Goal: Task Accomplishment & Management: Use online tool/utility

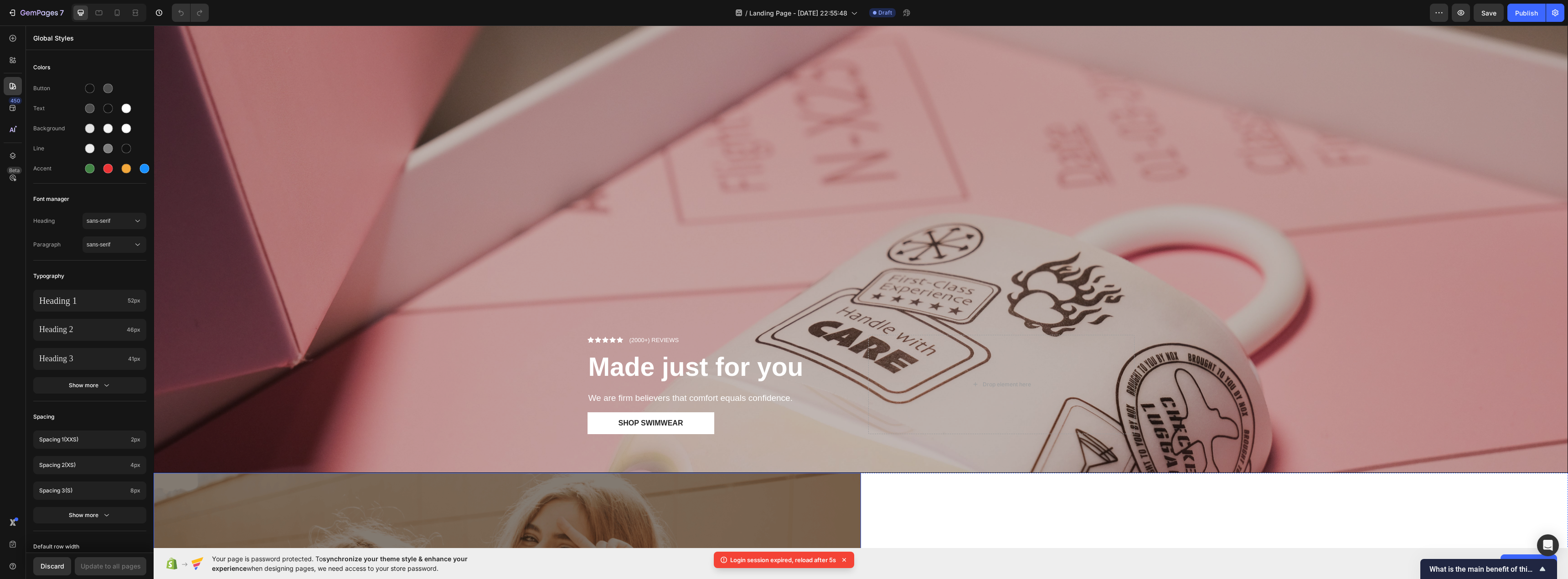
scroll to position [91, 0]
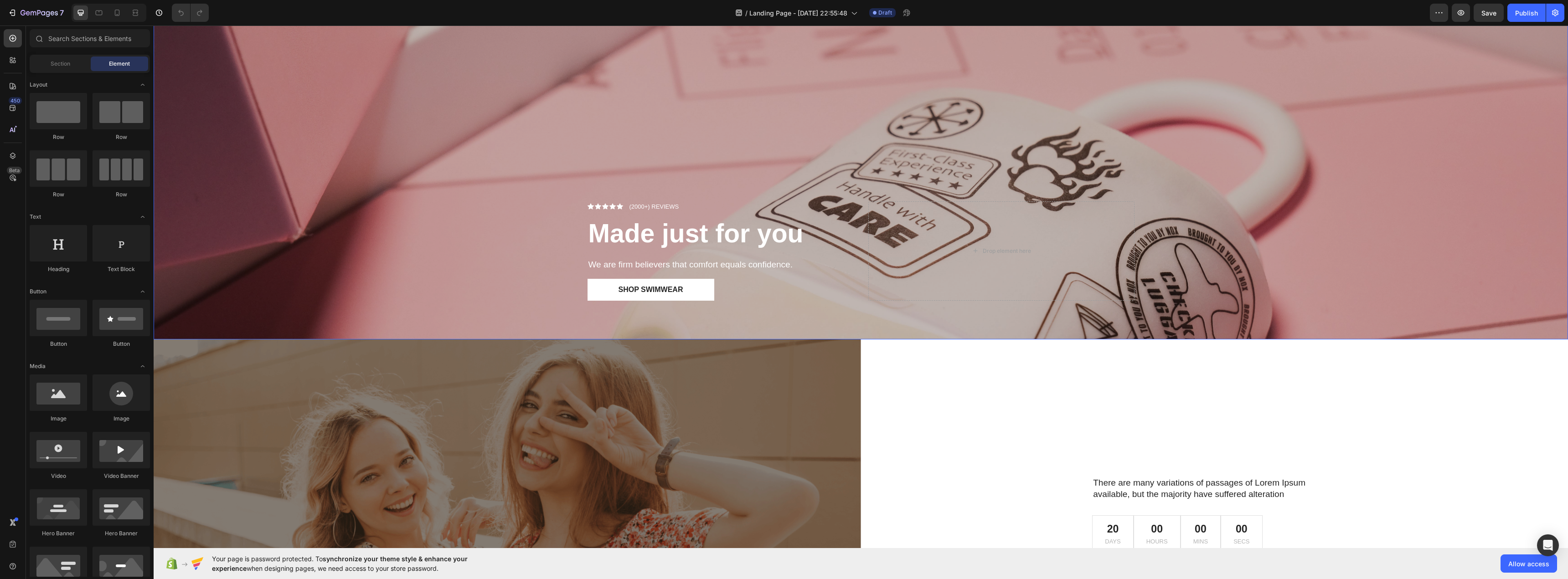
scroll to position [273, 0]
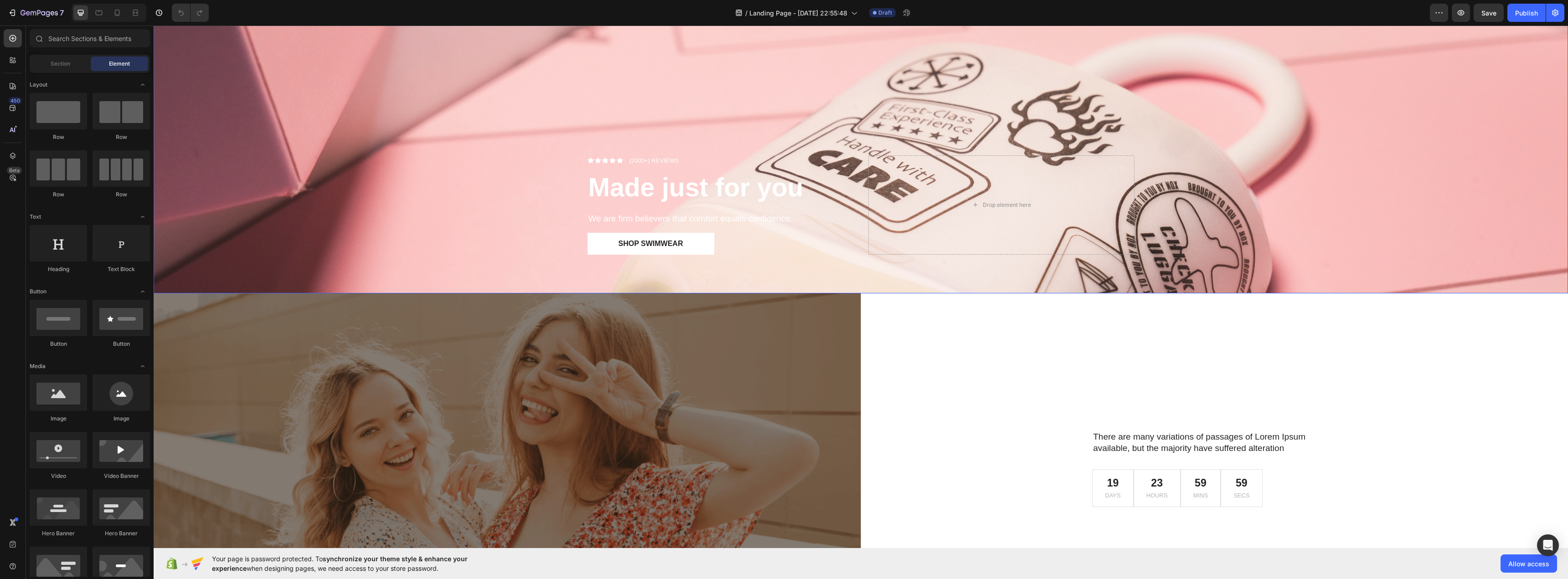
click at [596, 166] on div "Icon Icon Icon Icon Icon Icon List (2000+) REVIEWS Text Block Row Made just for…" at bounding box center [720, 205] width 266 height 100
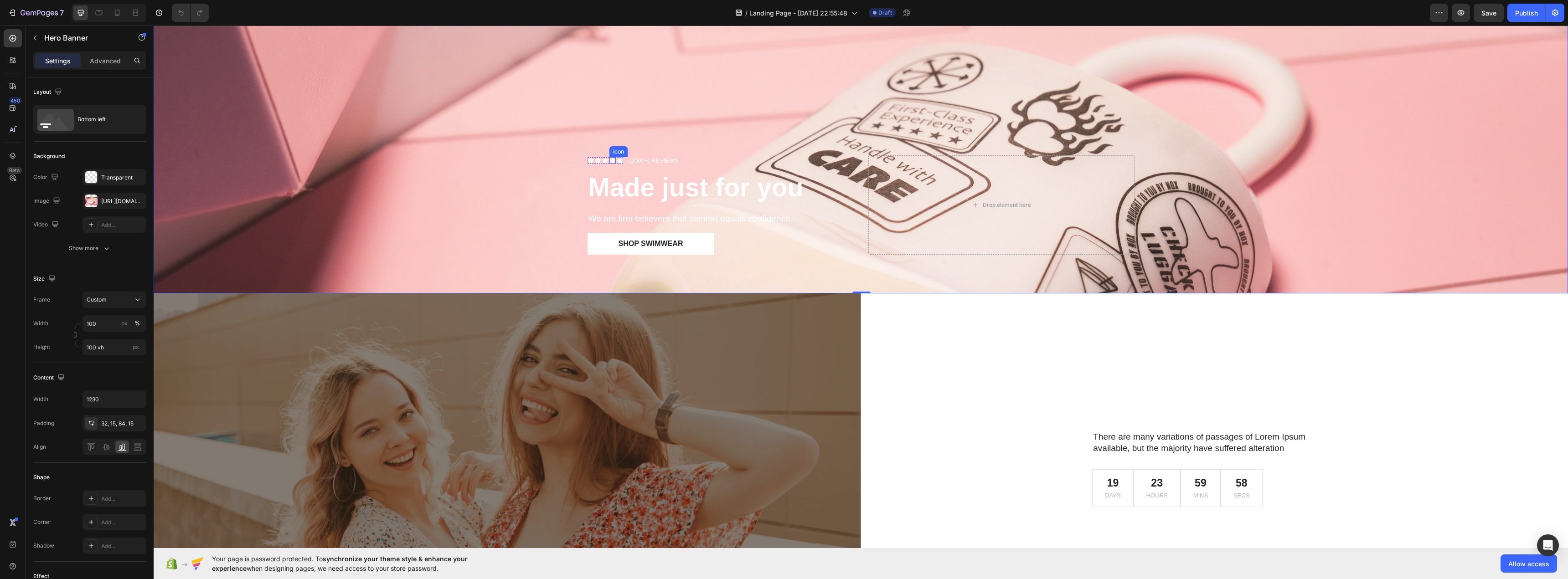
click at [610, 159] on icon at bounding box center [612, 161] width 6 height 6
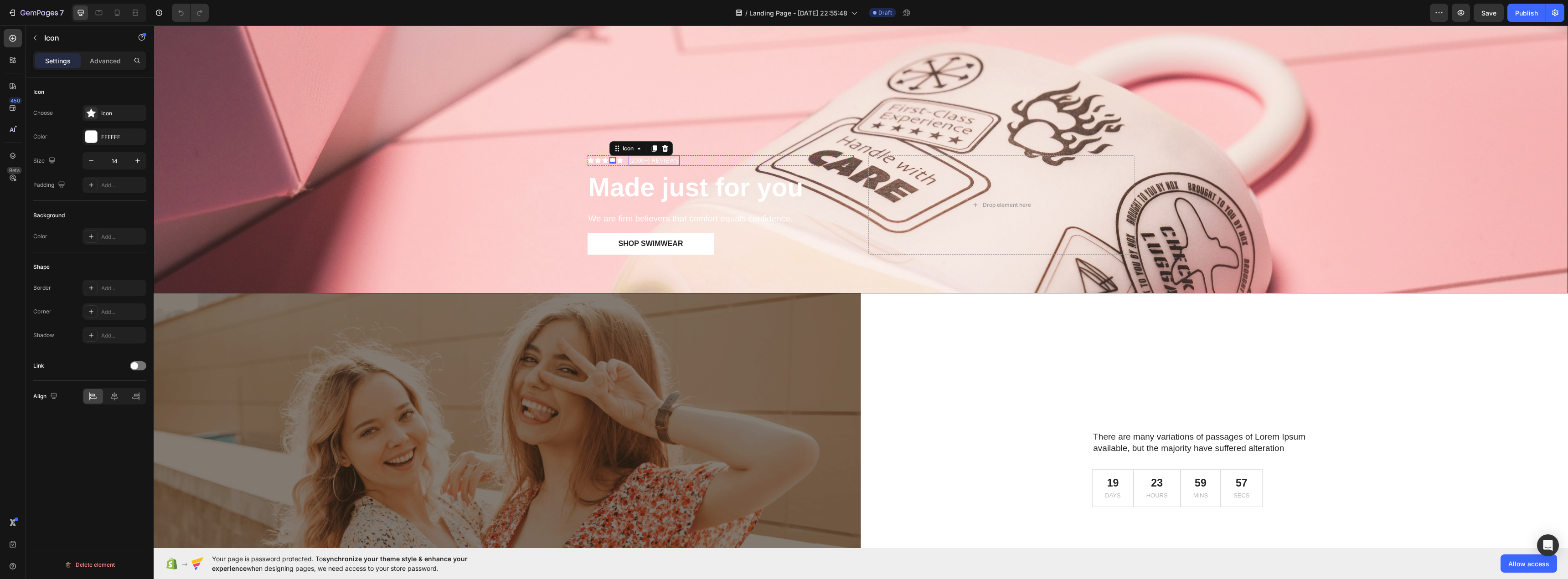
click at [664, 160] on p "(2000+) REVIEWS" at bounding box center [654, 161] width 50 height 9
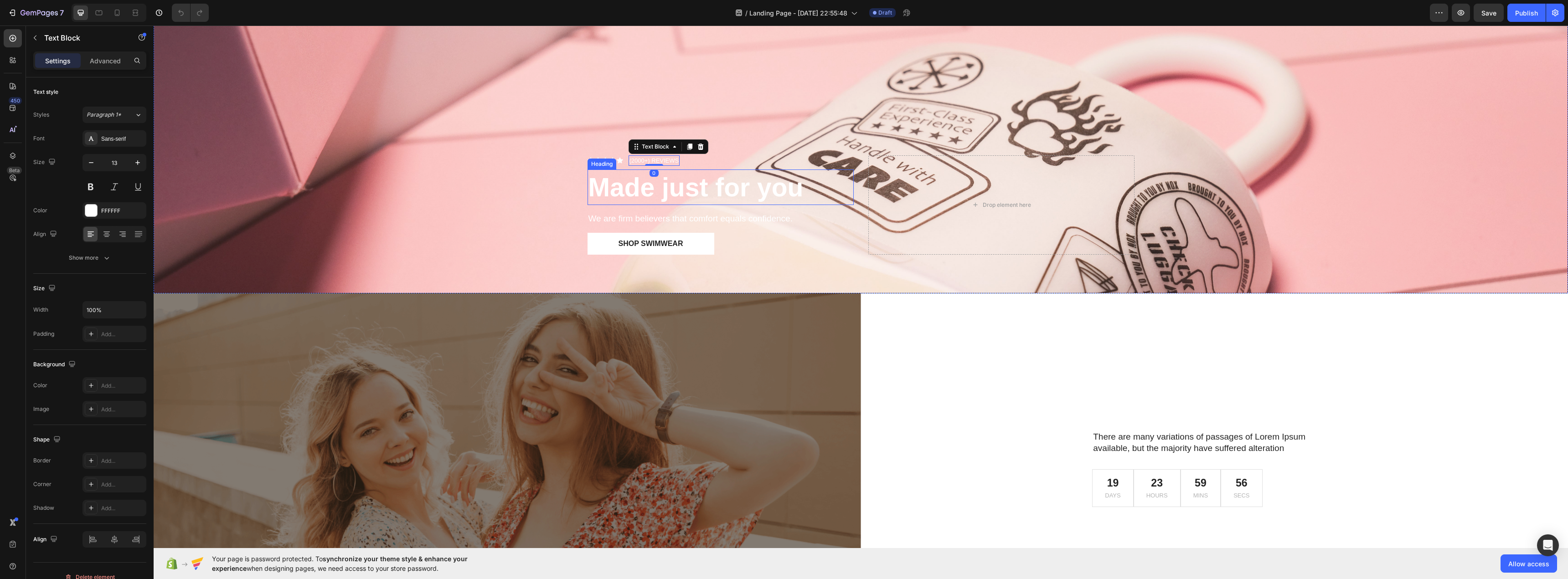
click at [674, 186] on strong "Made just for you" at bounding box center [696, 187] width 215 height 29
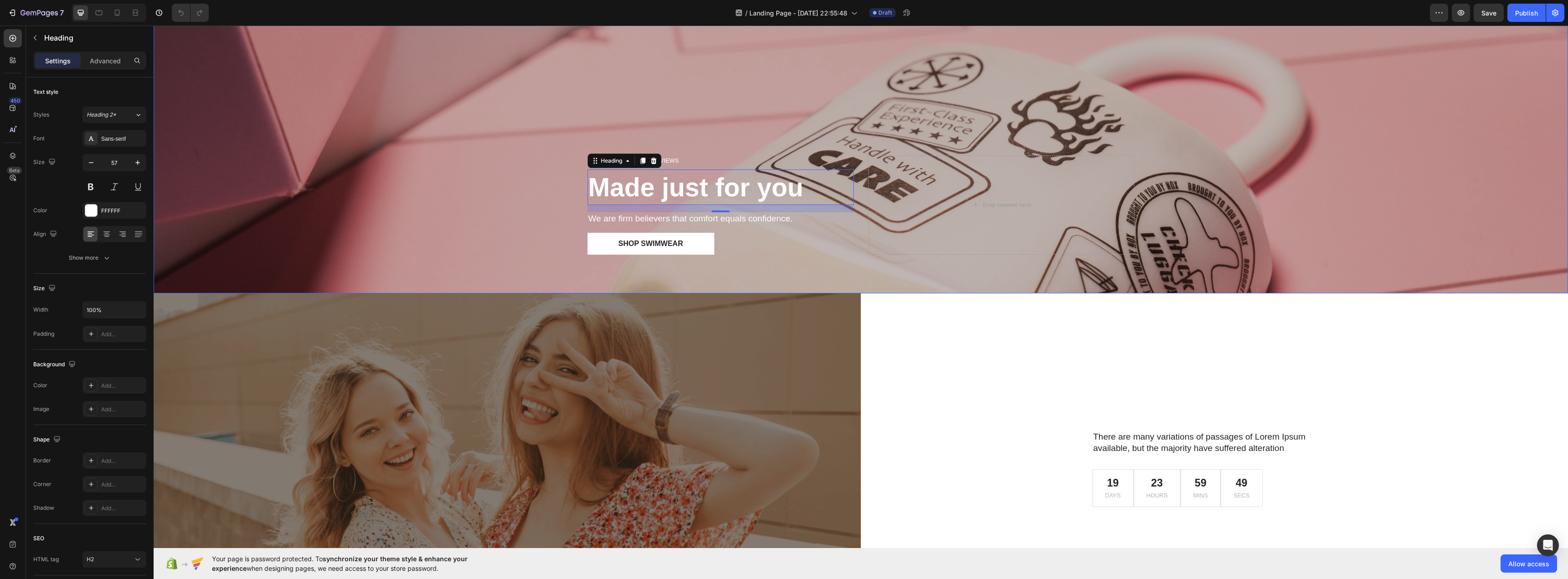
click at [561, 194] on div "Overlay" at bounding box center [861, 32] width 1414 height 522
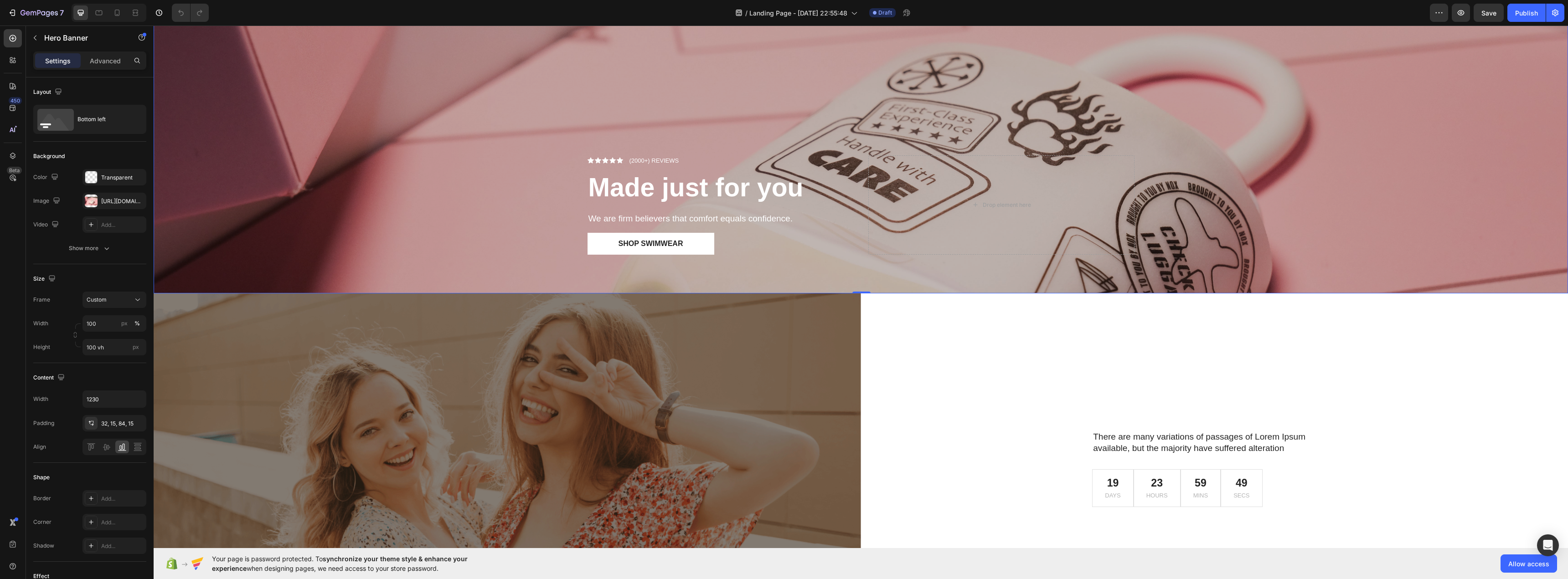
click at [511, 199] on div "Overlay" at bounding box center [861, 32] width 1414 height 522
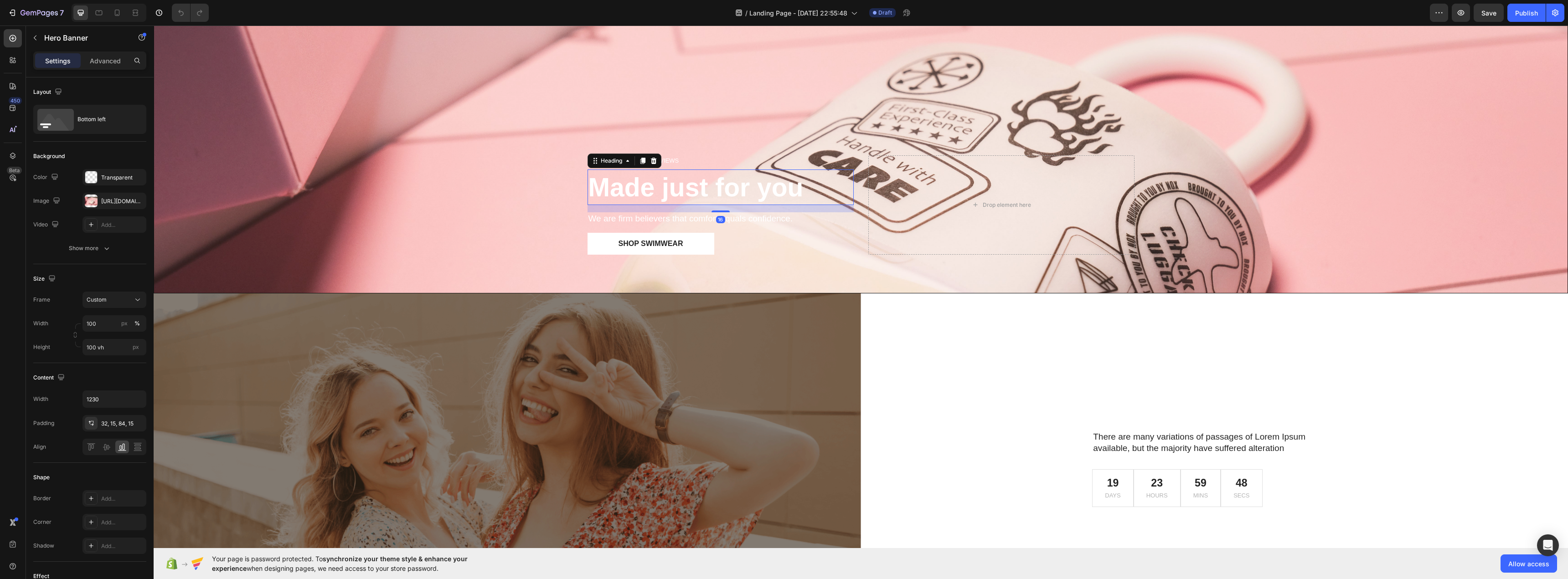
click at [681, 188] on strong "Made just for you" at bounding box center [696, 187] width 215 height 29
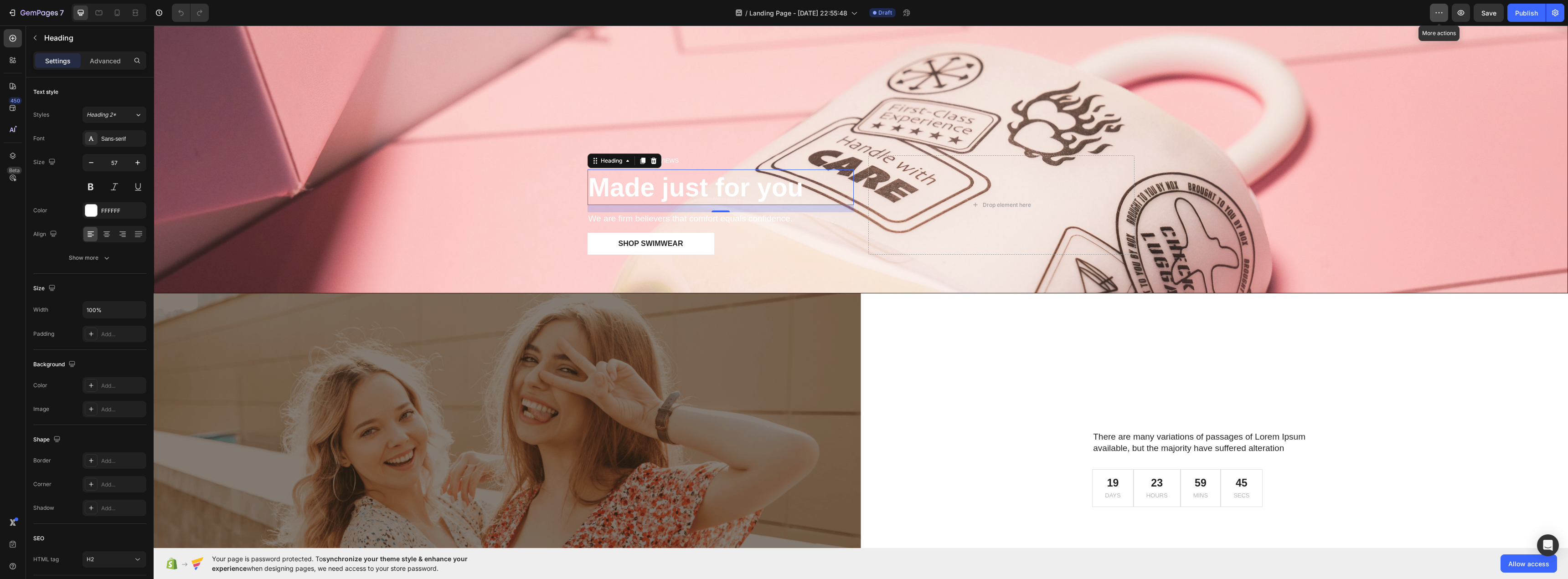
click at [1440, 13] on icon "button" at bounding box center [1439, 13] width 9 height 9
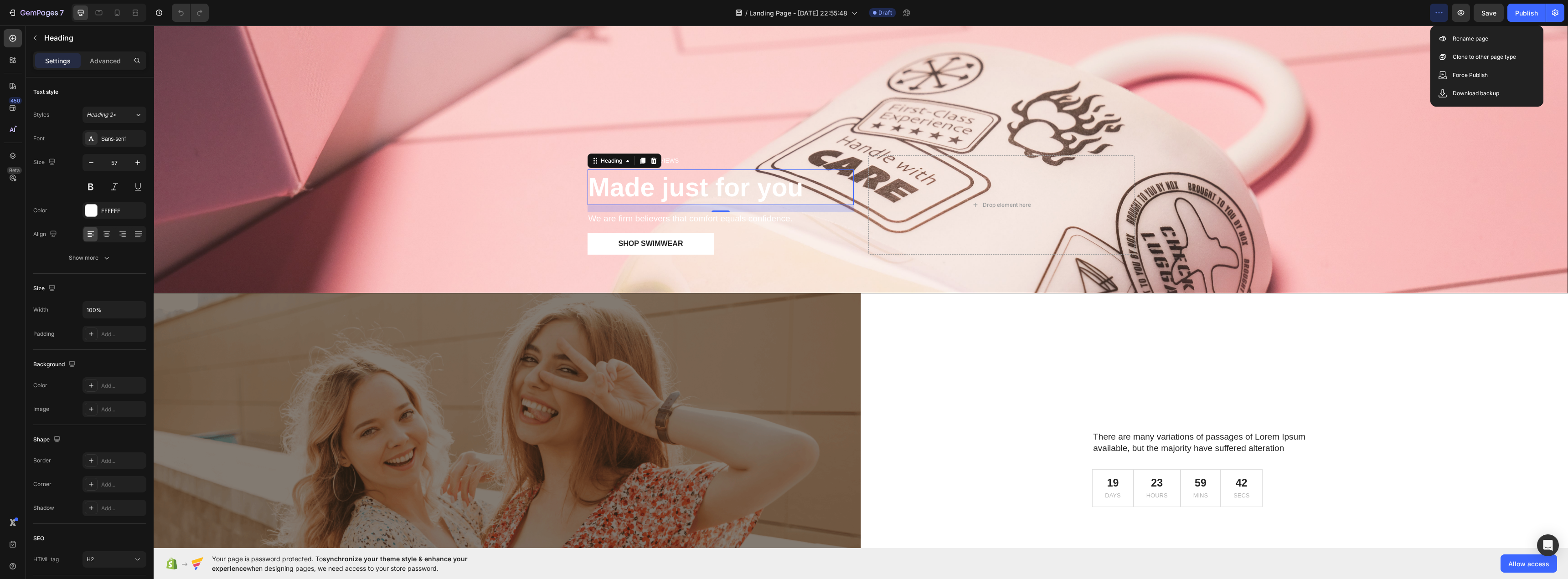
click at [1350, 13] on div "/ Landing Page - [DATE] 22:55:48 Draft" at bounding box center [823, 13] width 1214 height 18
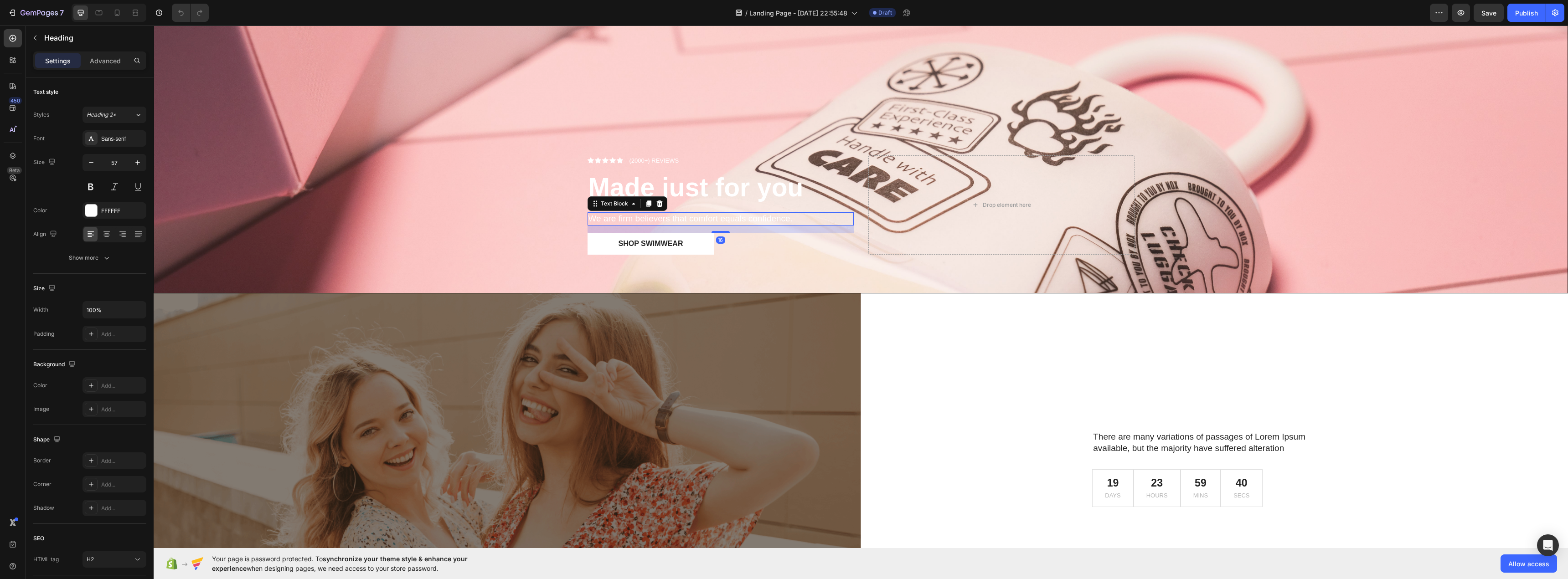
click at [615, 220] on p "We are firm believers that comfort equals confidence." at bounding box center [721, 219] width 264 height 11
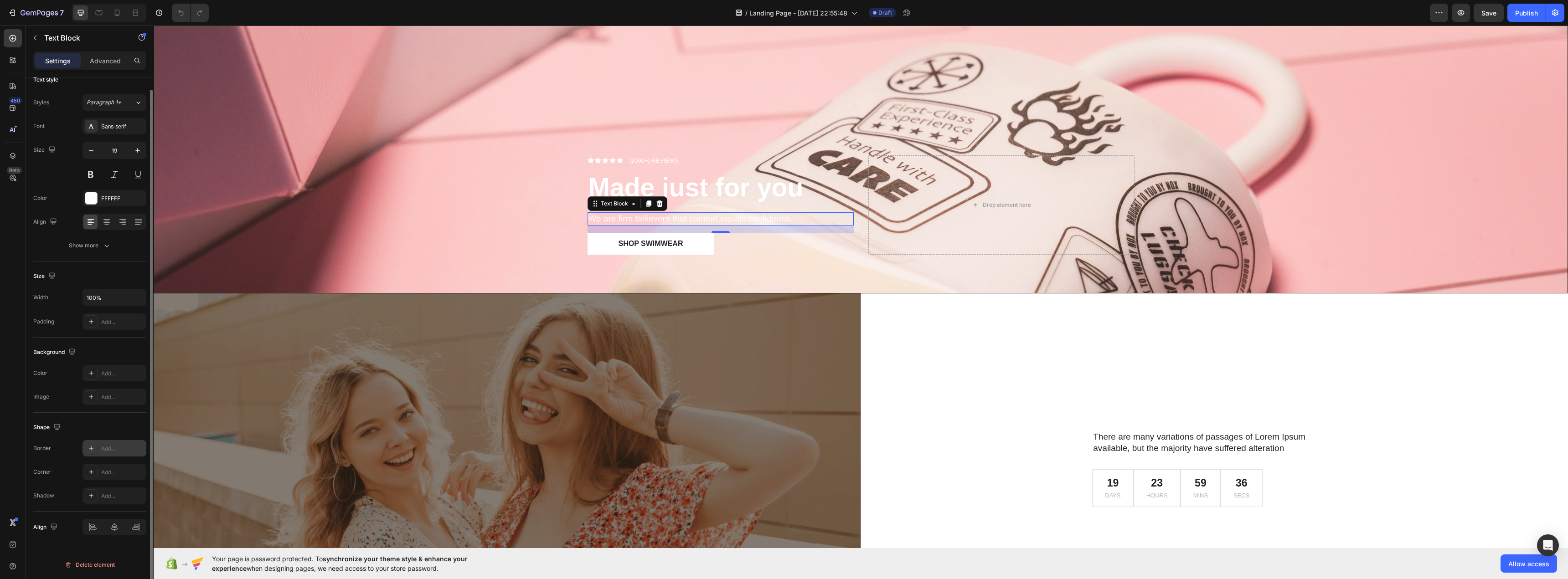
click at [124, 451] on div "Add..." at bounding box center [122, 449] width 43 height 8
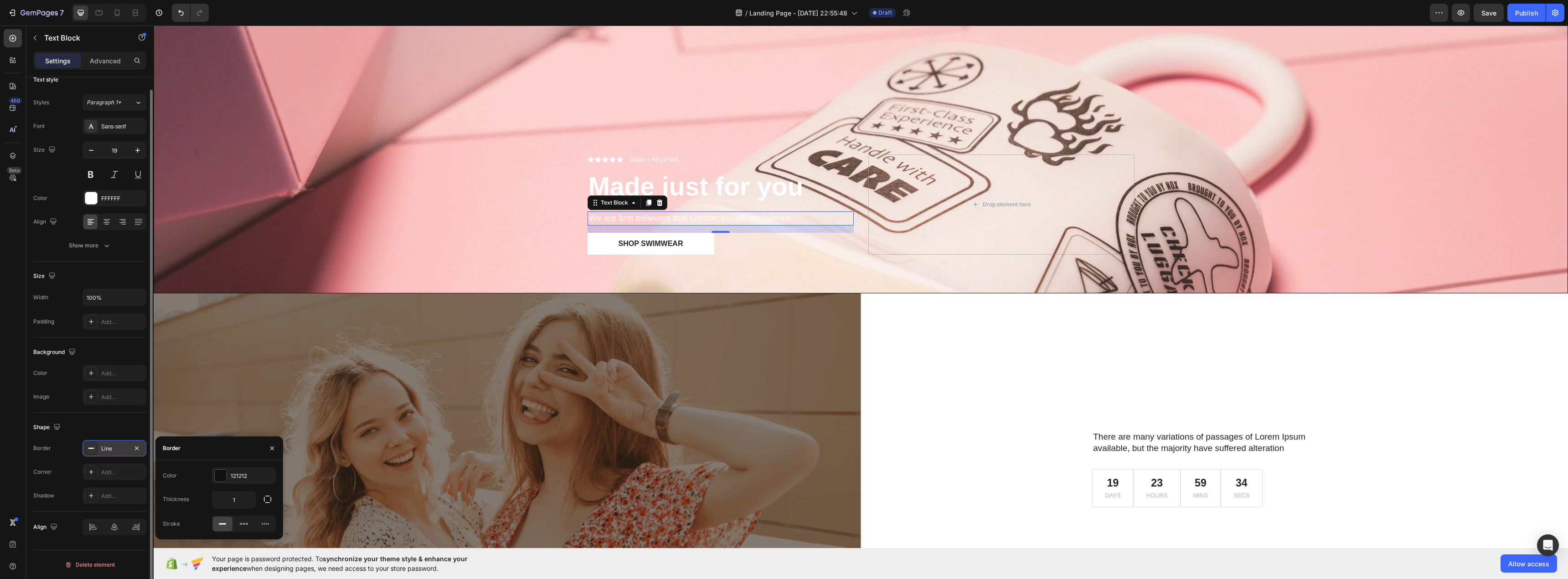
click at [124, 451] on div "Line" at bounding box center [114, 449] width 27 height 8
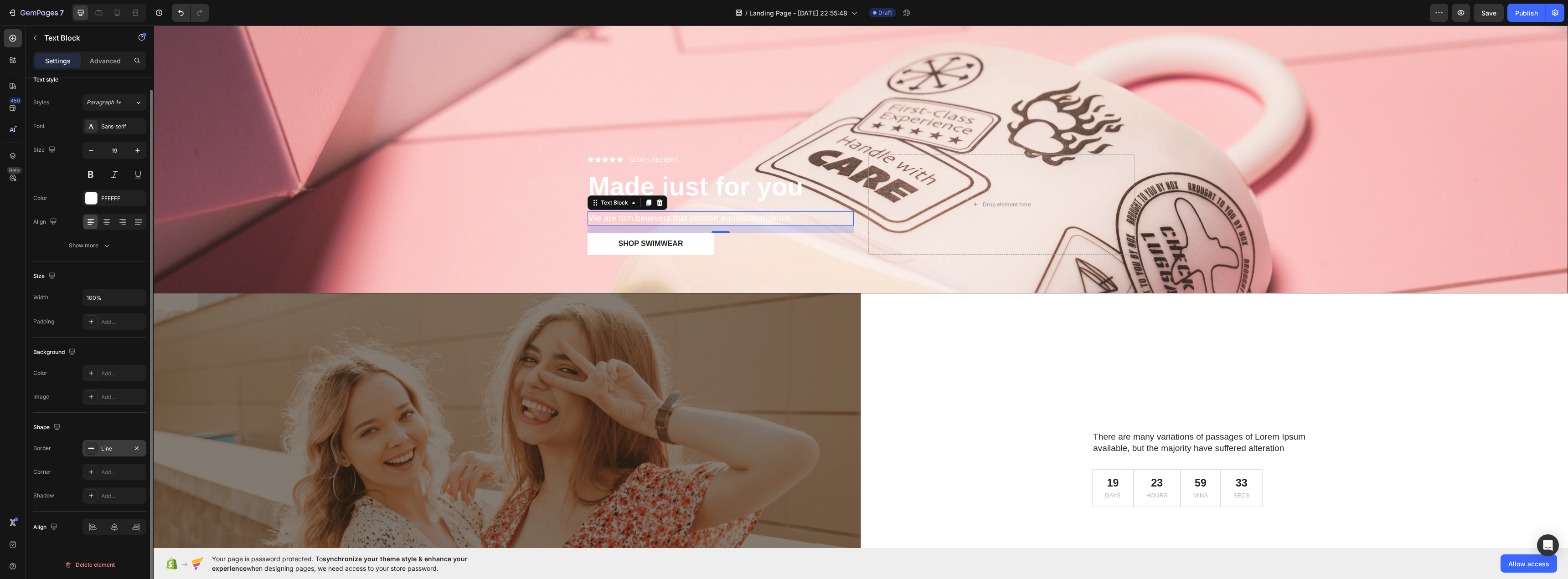
click at [117, 424] on div "Shape" at bounding box center [89, 427] width 113 height 15
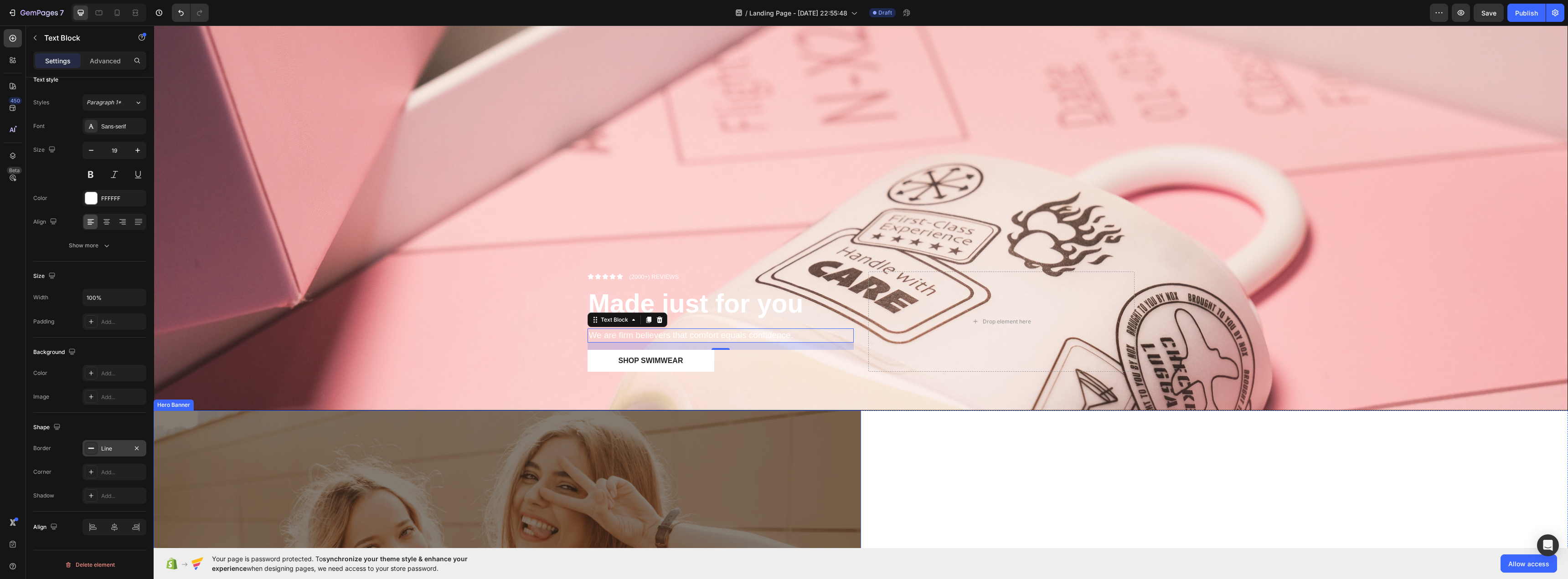
scroll to position [46, 0]
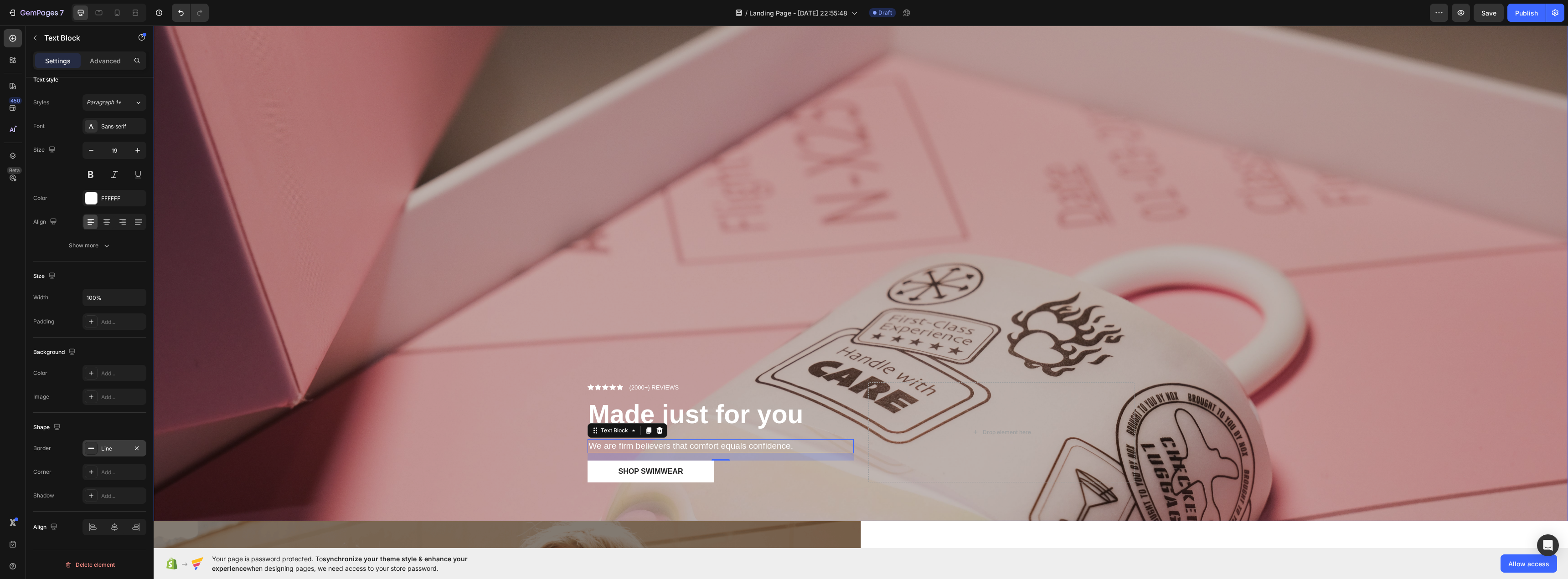
click at [483, 310] on div "Overlay" at bounding box center [861, 260] width 1414 height 522
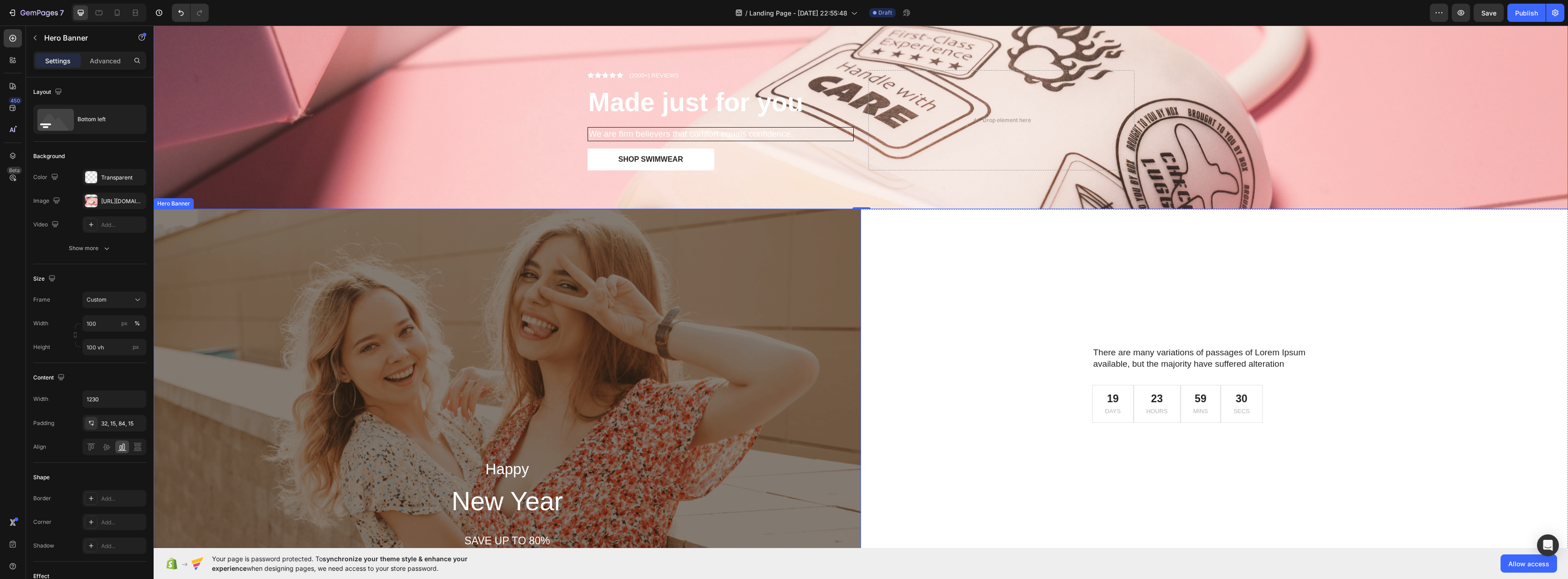
scroll to position [273, 0]
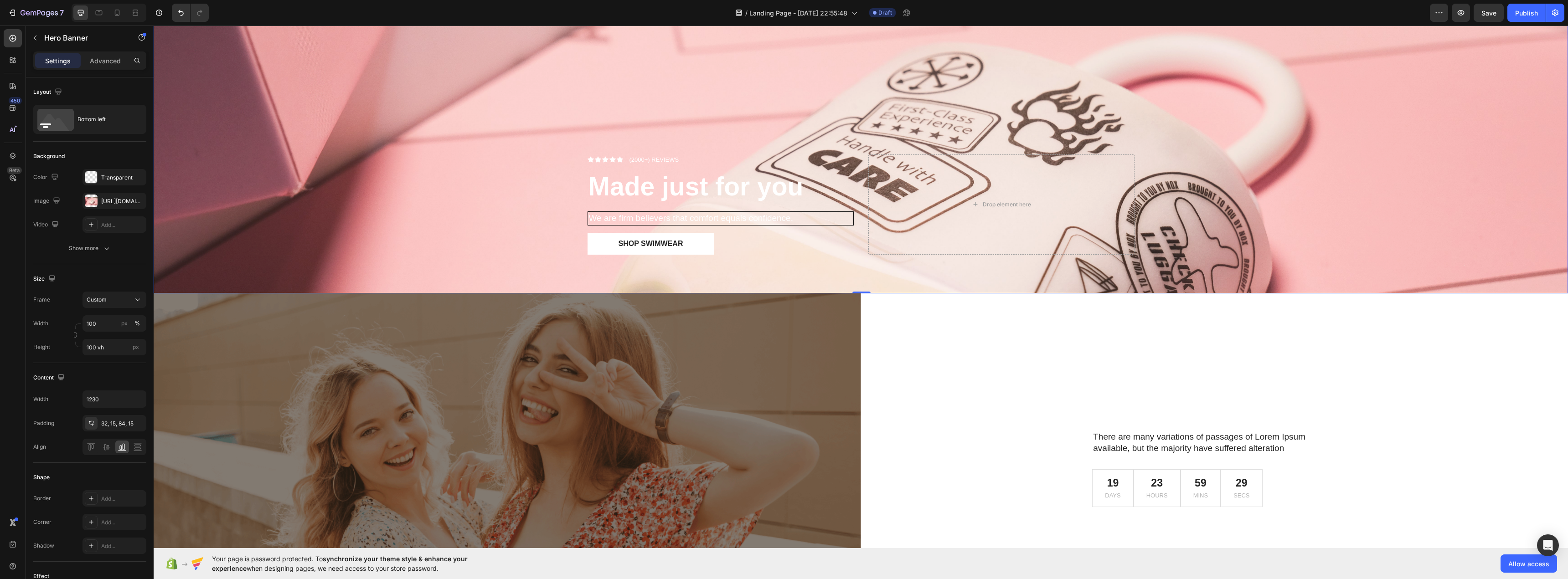
click at [2, 127] on div "450 Beta" at bounding box center [13, 301] width 26 height 553
click at [7, 114] on div "450" at bounding box center [13, 108] width 18 height 18
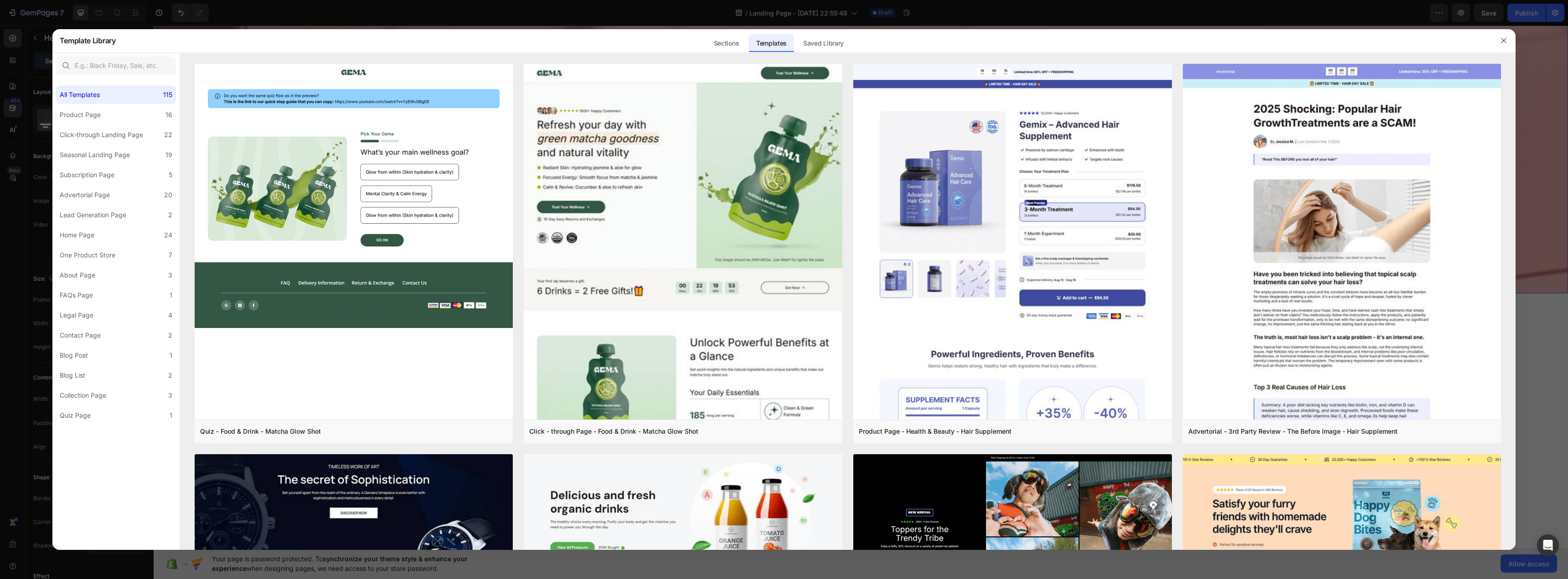
click at [11, 95] on div at bounding box center [784, 290] width 1568 height 579
